Goal: Information Seeking & Learning: Learn about a topic

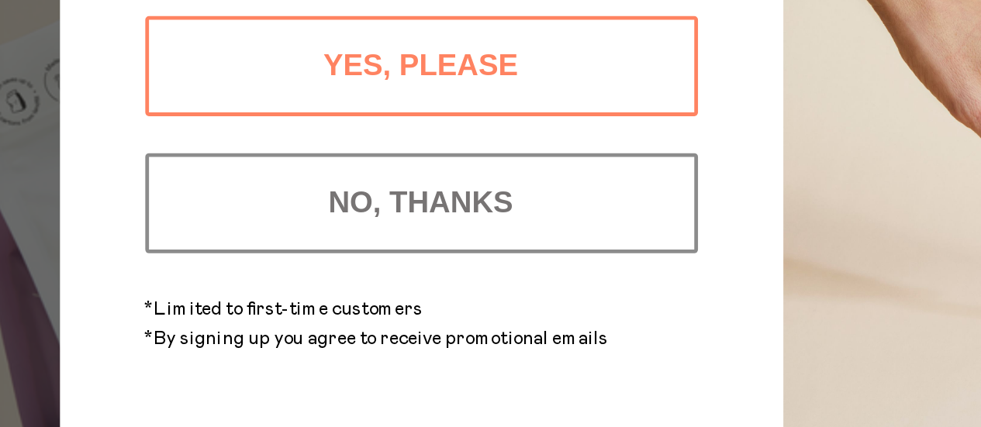
scroll to position [104, 0]
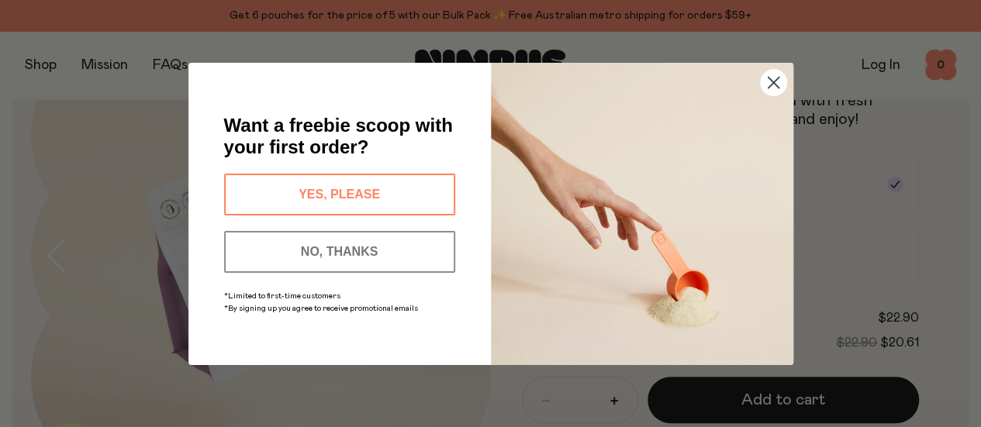
click at [322, 250] on button "NO, THANKS" at bounding box center [339, 252] width 231 height 42
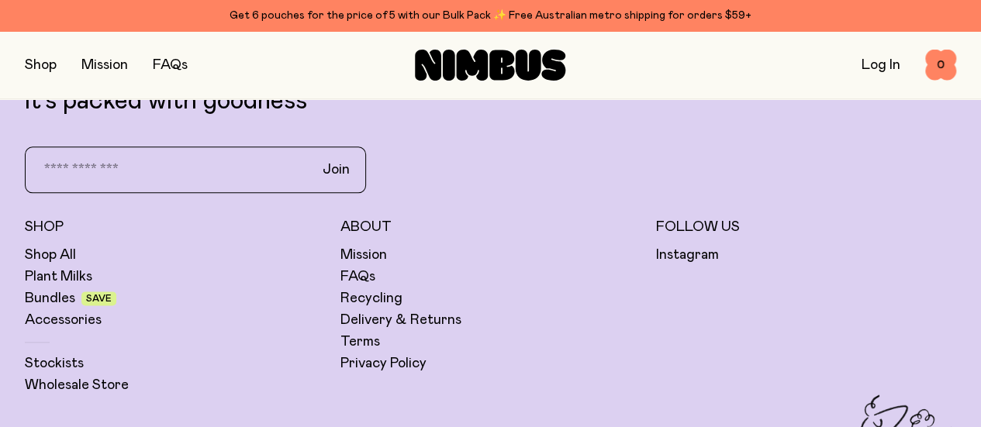
scroll to position [3764, 0]
click at [375, 268] on link "FAQs" at bounding box center [358, 277] width 35 height 19
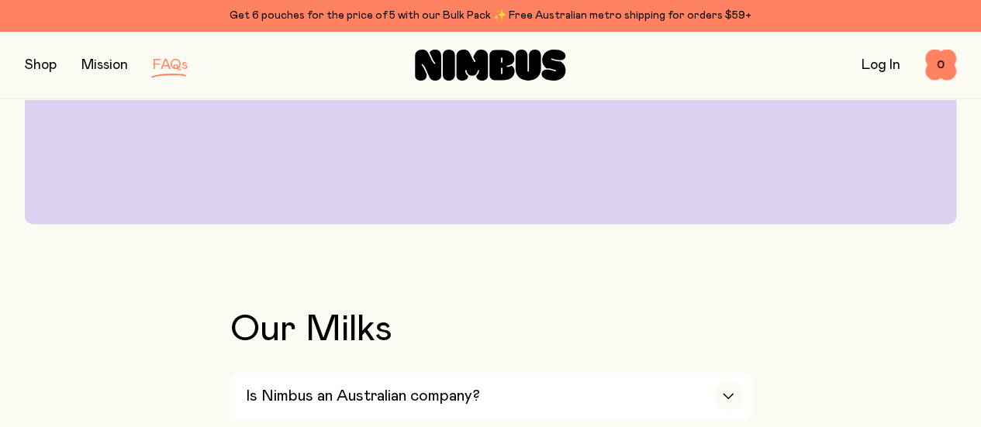
scroll to position [371, 0]
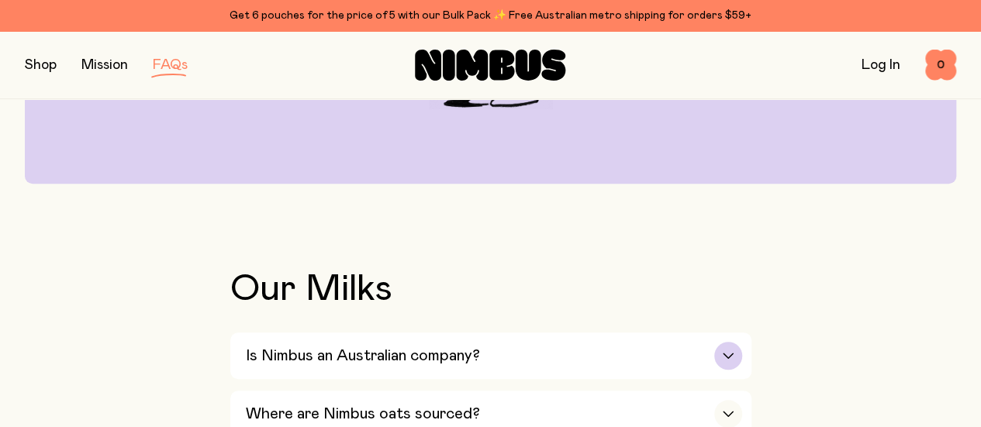
click at [452, 347] on h3 "Is Nimbus an Australian company?" at bounding box center [363, 356] width 234 height 19
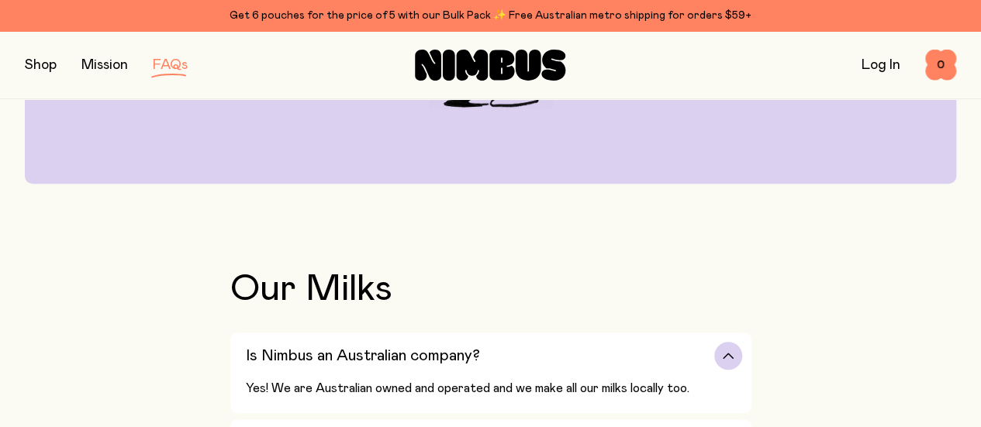
click at [495, 333] on div "Is Nimbus an Australian company?" at bounding box center [494, 356] width 497 height 47
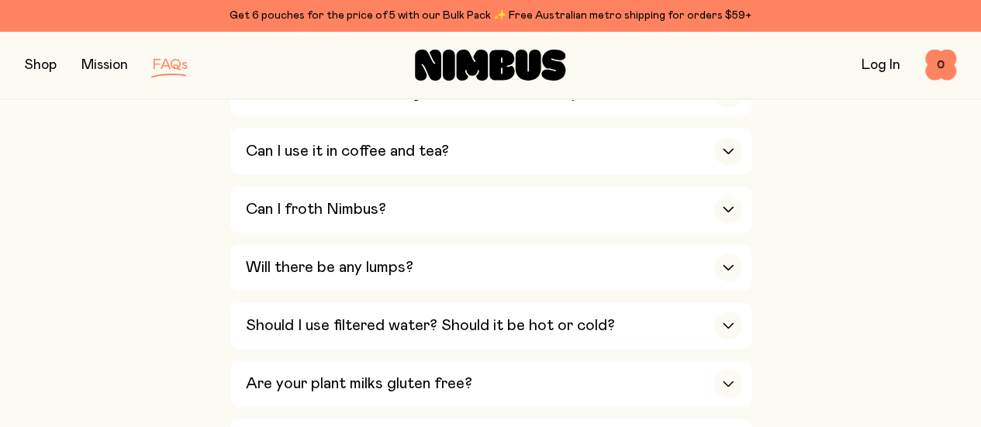
scroll to position [867, 0]
click at [422, 374] on h3 "Are your plant milks gluten free?" at bounding box center [359, 383] width 227 height 19
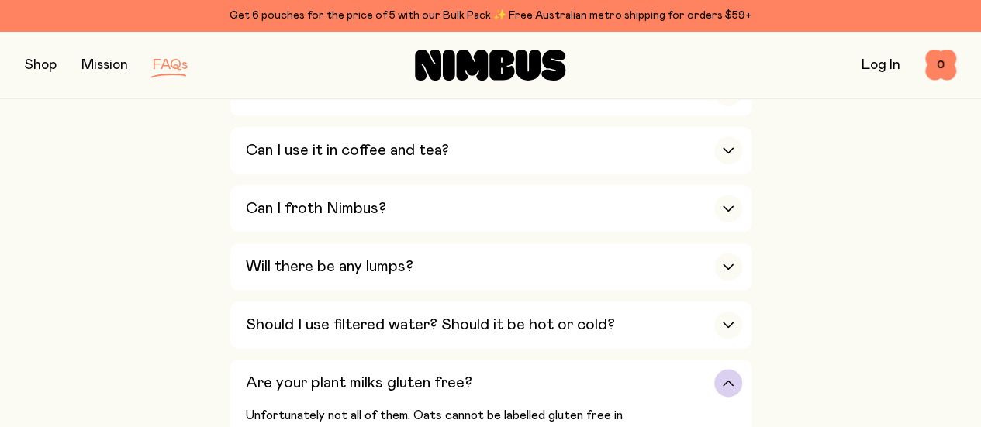
drag, startPoint x: 427, startPoint y: 232, endPoint x: 532, endPoint y: 232, distance: 104.7
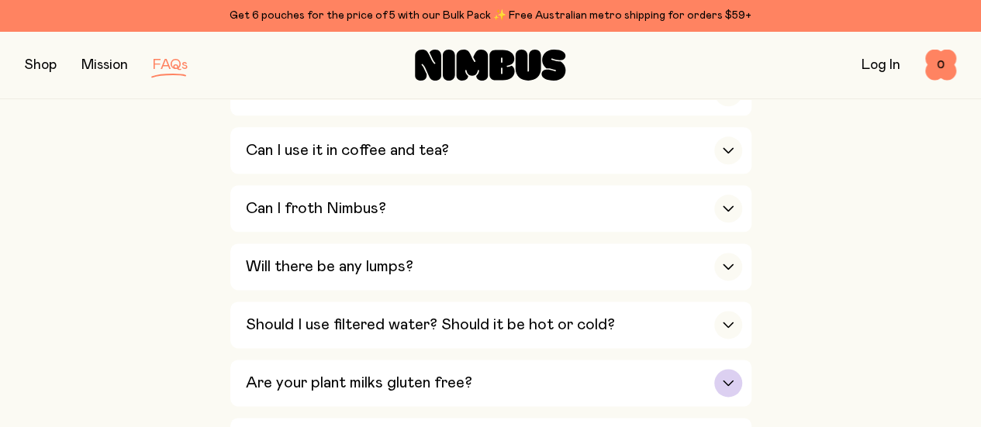
click at [540, 360] on div "Are your plant milks gluten free?" at bounding box center [494, 383] width 497 height 47
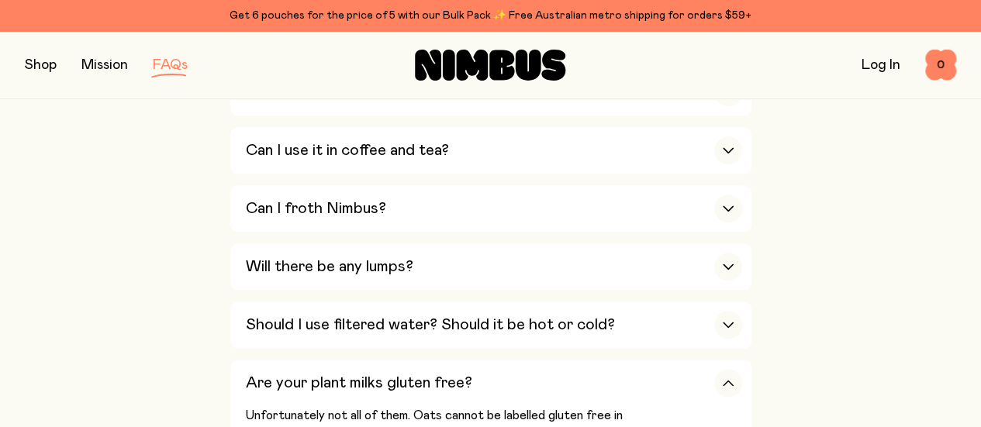
scroll to position [879, 0]
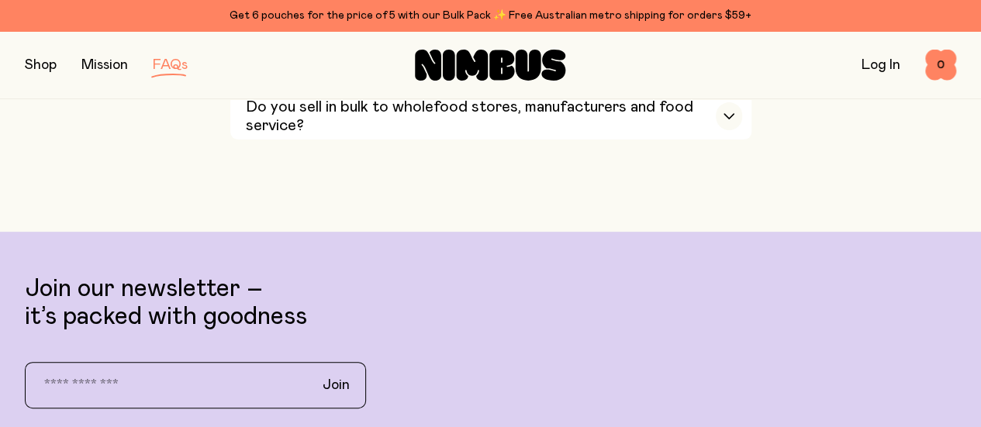
scroll to position [3306, 0]
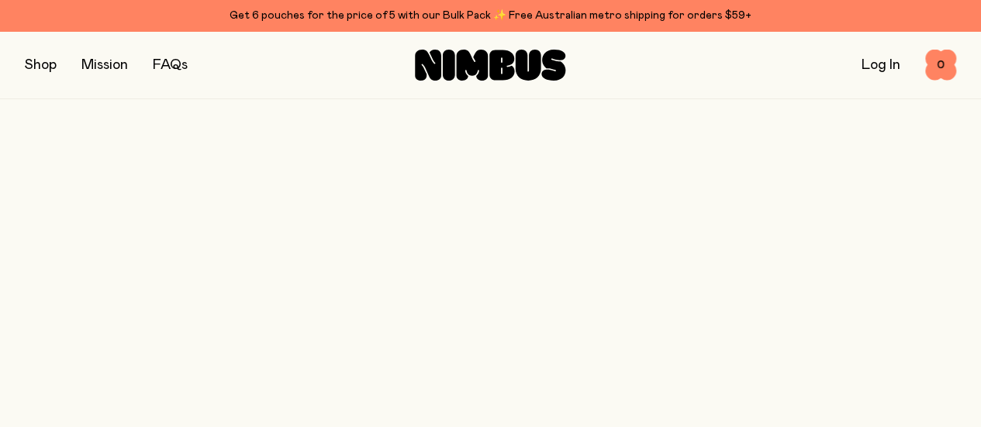
scroll to position [3764, 0]
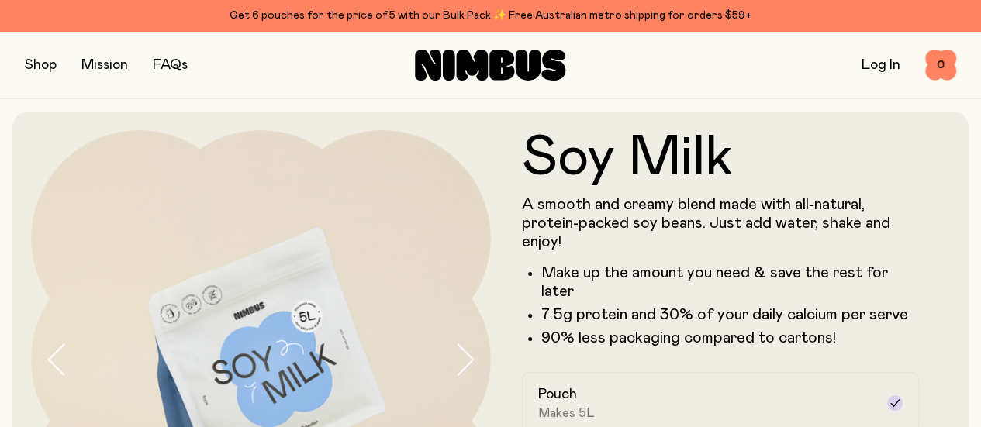
click at [51, 70] on button "button" at bounding box center [41, 65] width 32 height 22
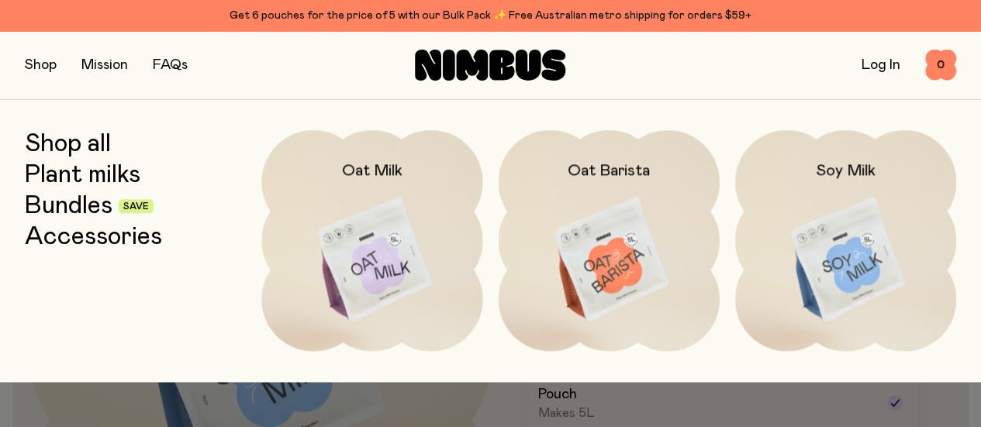
click at [595, 272] on img at bounding box center [609, 260] width 221 height 260
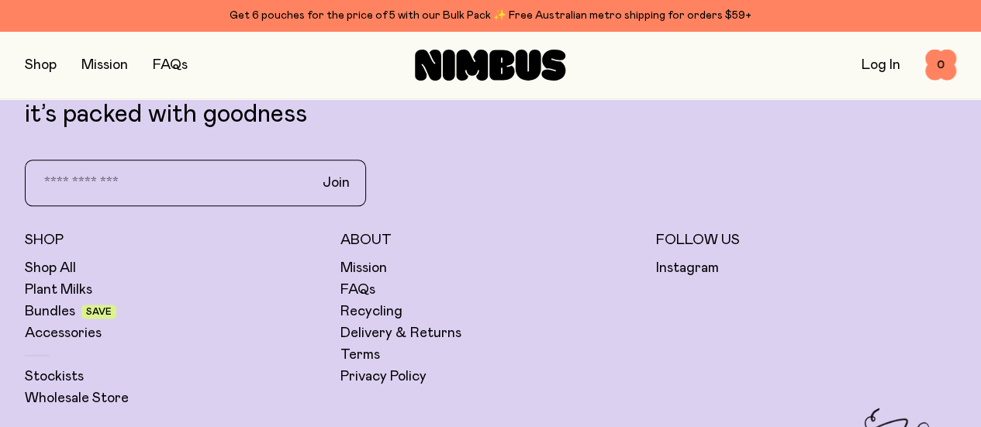
scroll to position [3820, 0]
